Goal: Book appointment/travel/reservation

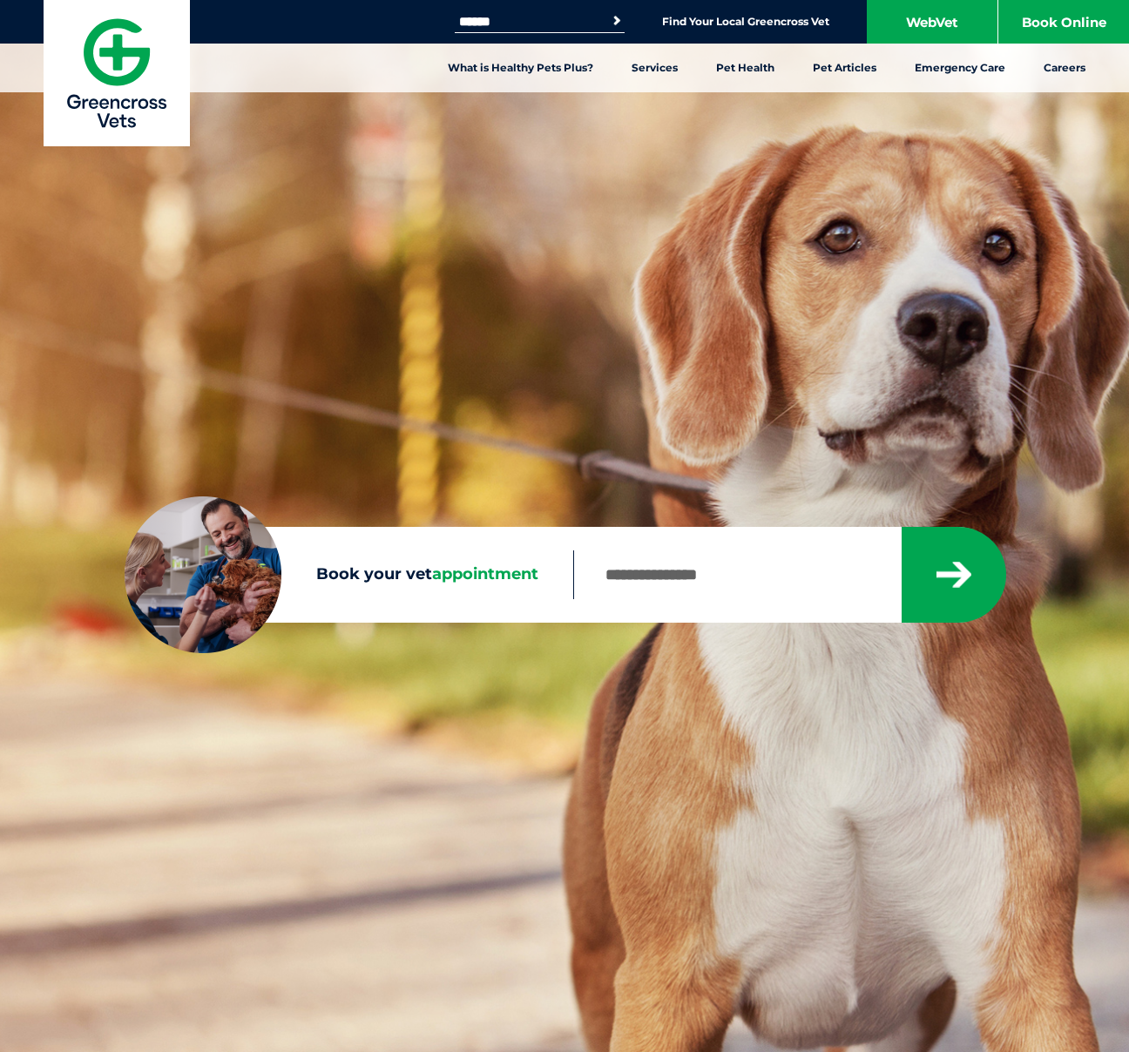
click at [621, 576] on input "Book your vet appointment" at bounding box center [736, 575] width 327 height 49
type input "****"
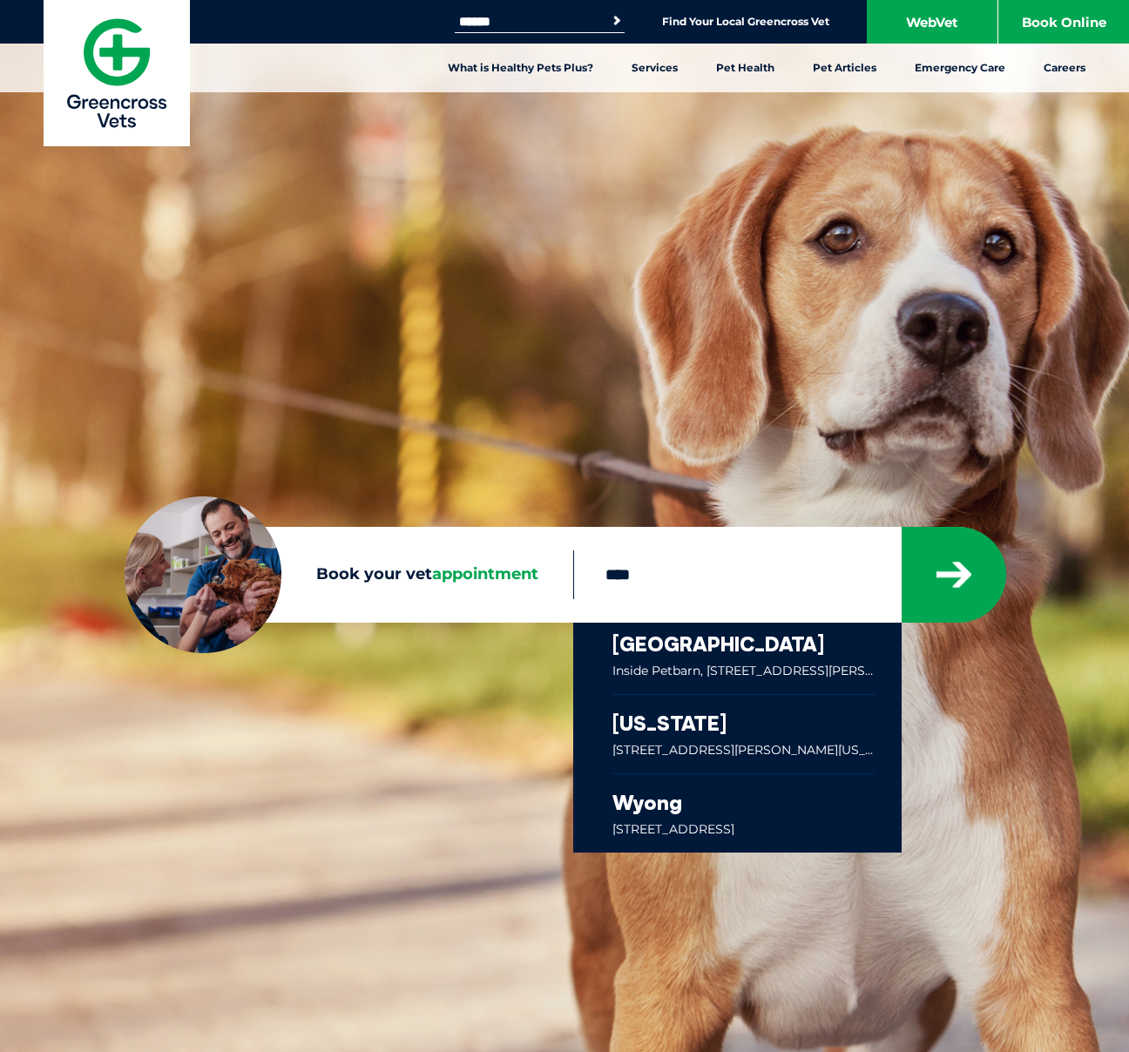
click at [707, 653] on link at bounding box center [743, 658] width 263 height 71
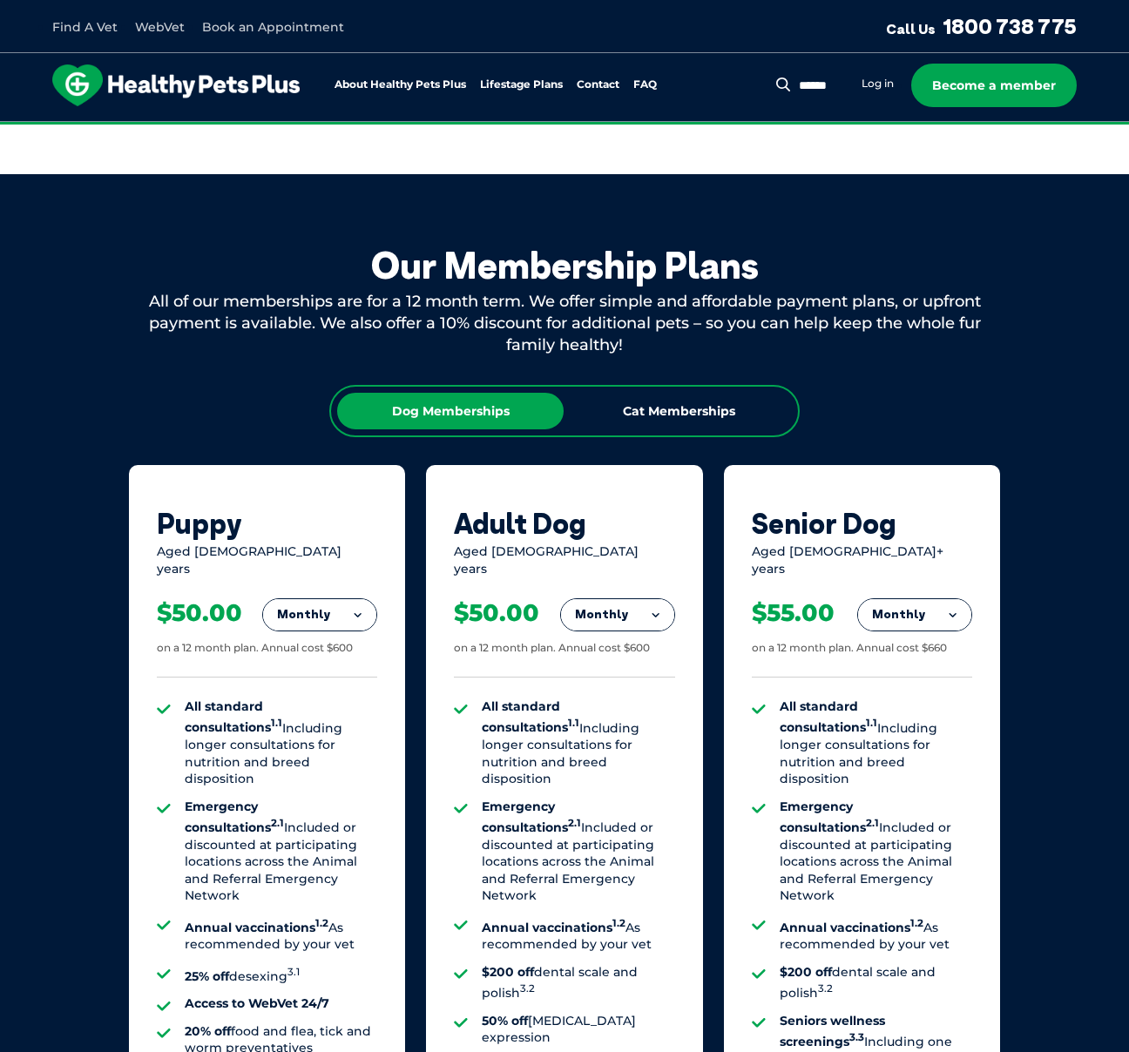
scroll to position [771, 0]
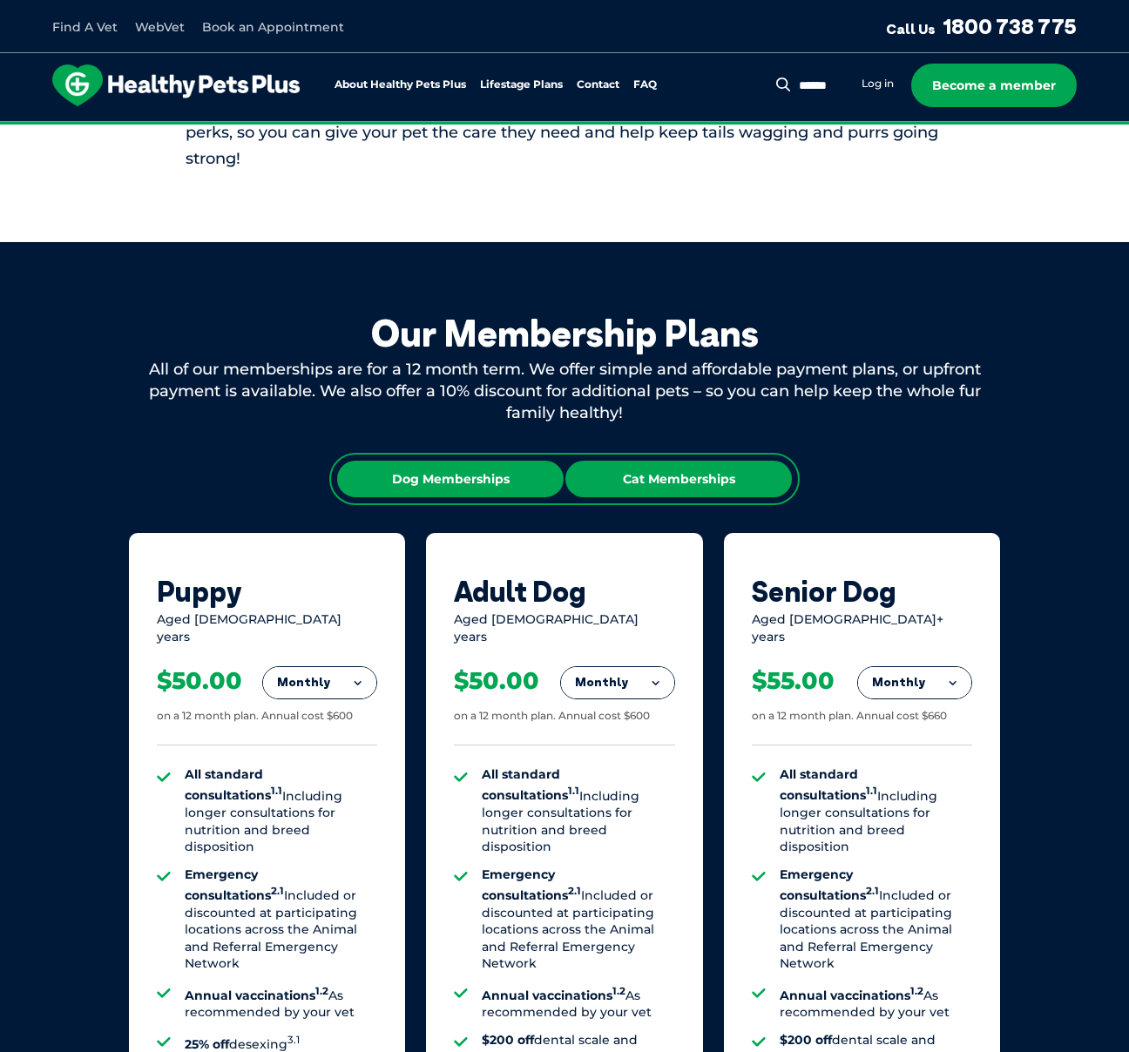
click at [674, 482] on div "Cat Memberships" at bounding box center [678, 479] width 226 height 37
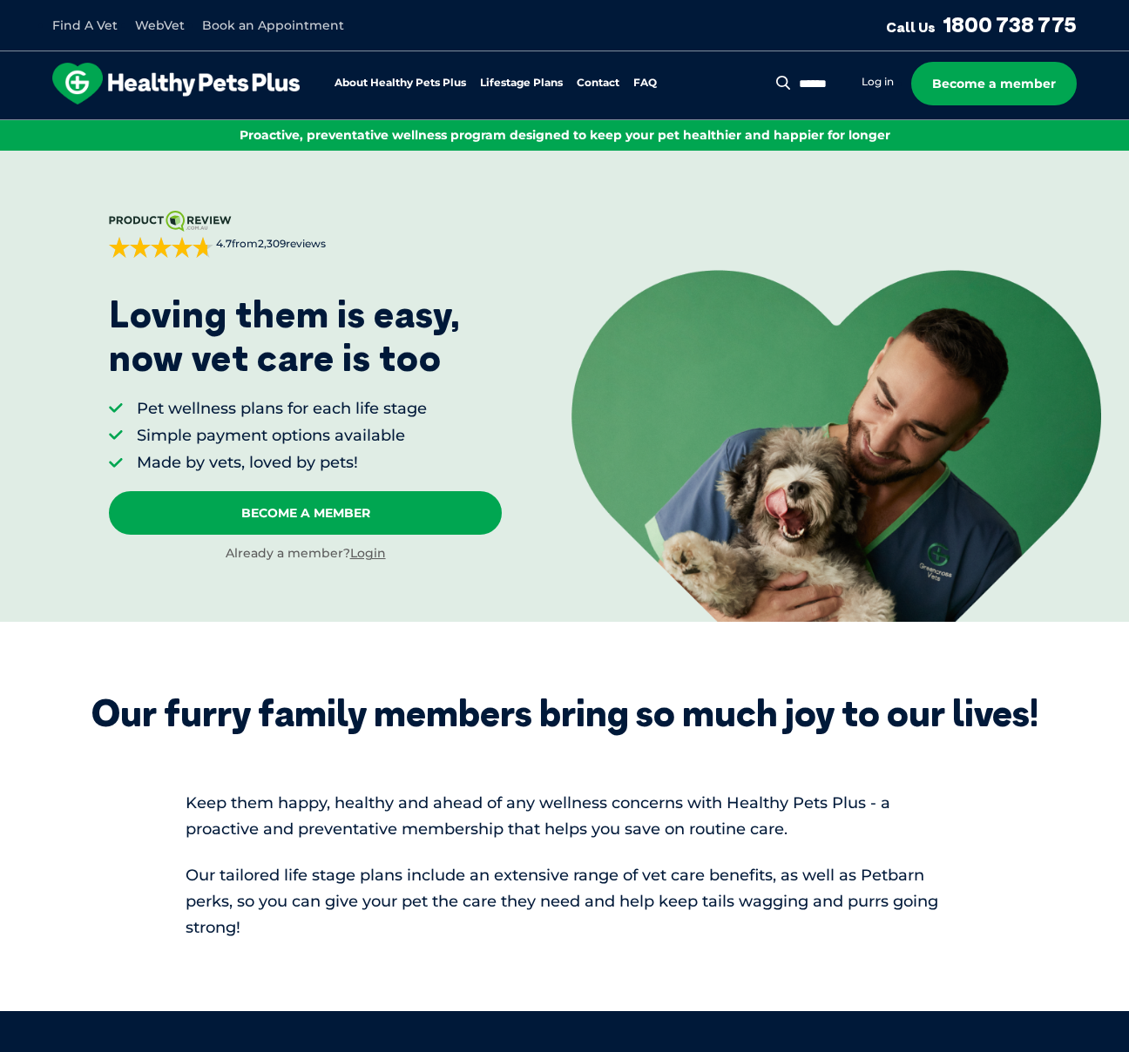
scroll to position [0, 0]
